Goal: Task Accomplishment & Management: Use online tool/utility

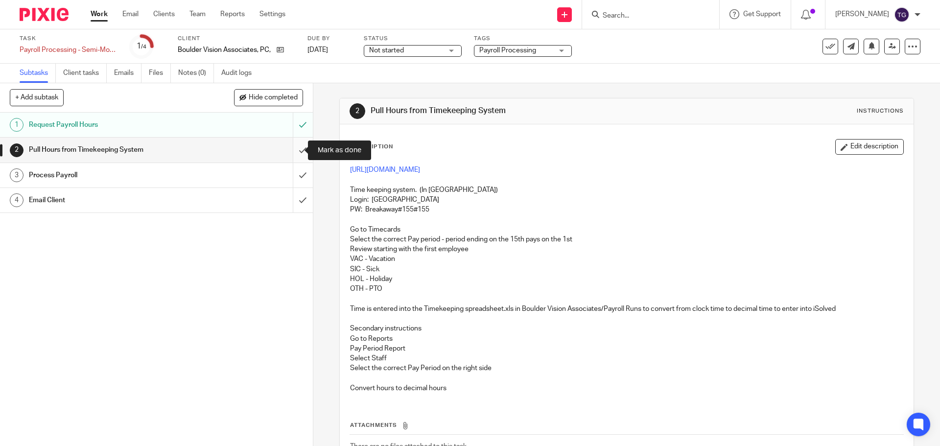
click at [292, 150] on input "submit" at bounding box center [156, 150] width 313 height 24
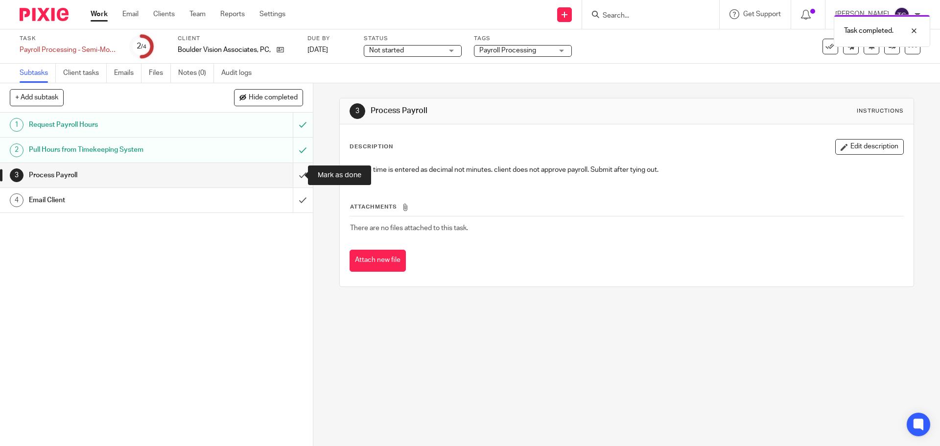
click at [295, 179] on input "submit" at bounding box center [156, 175] width 313 height 24
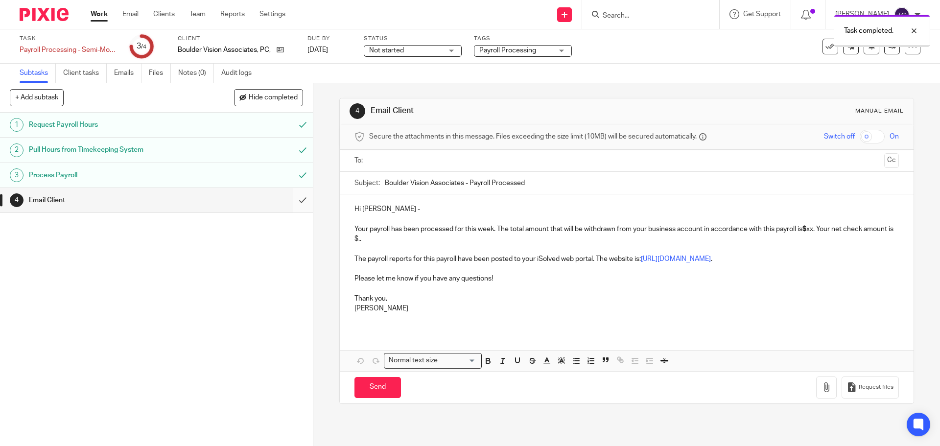
click at [291, 194] on input "submit" at bounding box center [156, 200] width 313 height 24
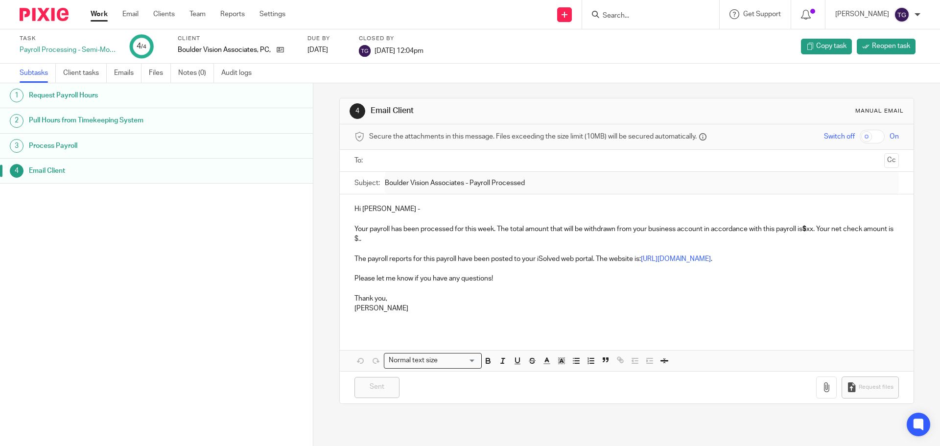
click at [56, 19] on img at bounding box center [44, 14] width 49 height 13
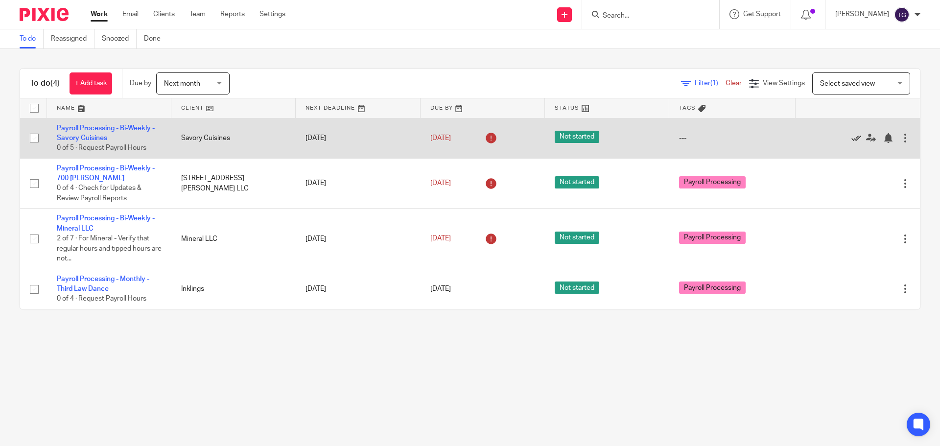
click at [851, 134] on icon at bounding box center [856, 138] width 10 height 10
